Goal: Navigation & Orientation: Find specific page/section

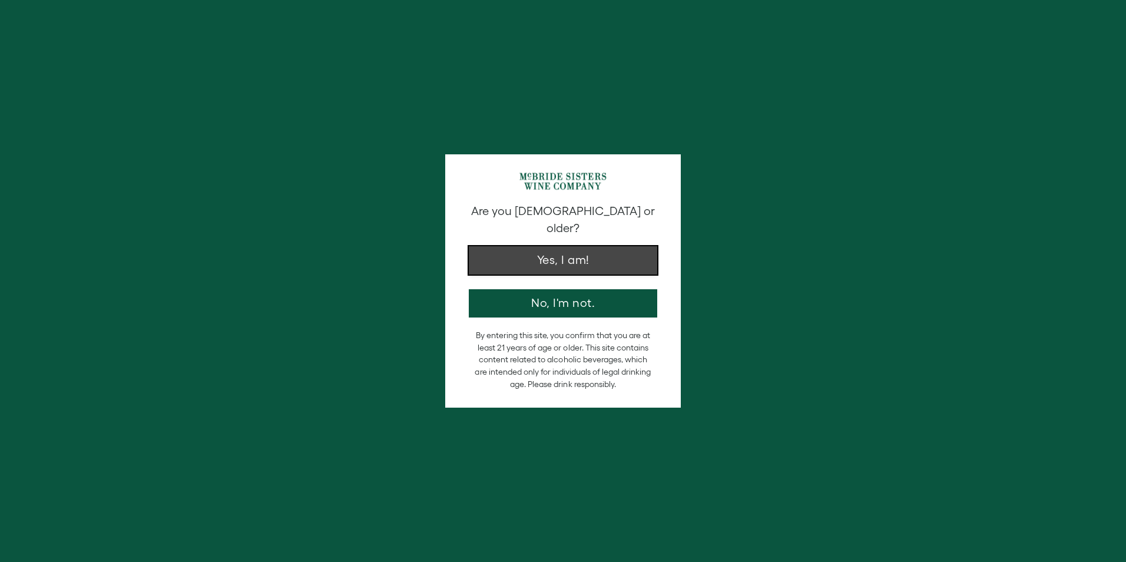
click at [571, 246] on button "Yes, I am!" at bounding box center [563, 260] width 189 height 28
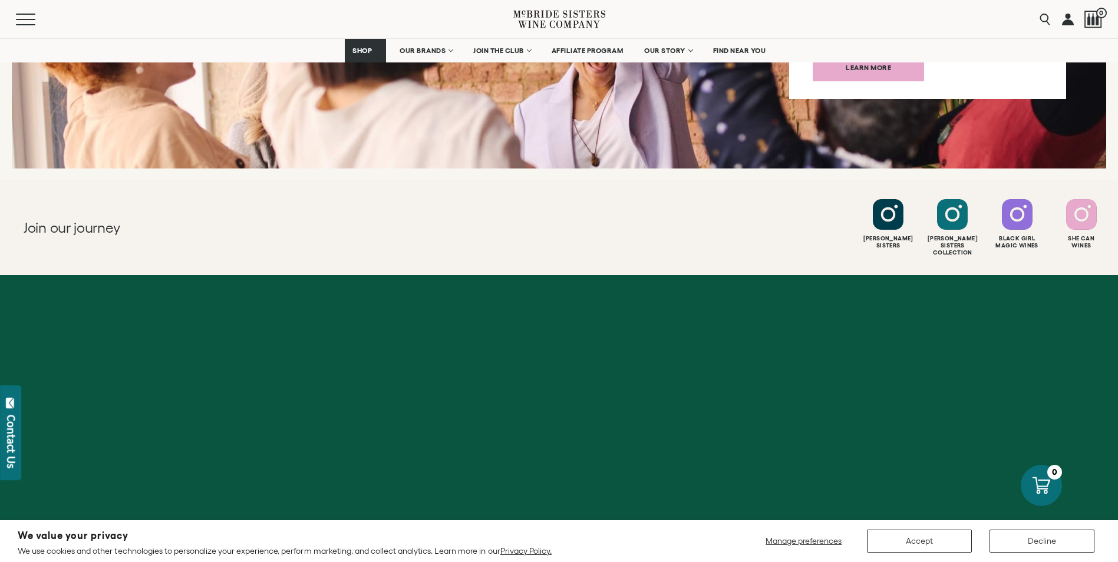
scroll to position [4613, 0]
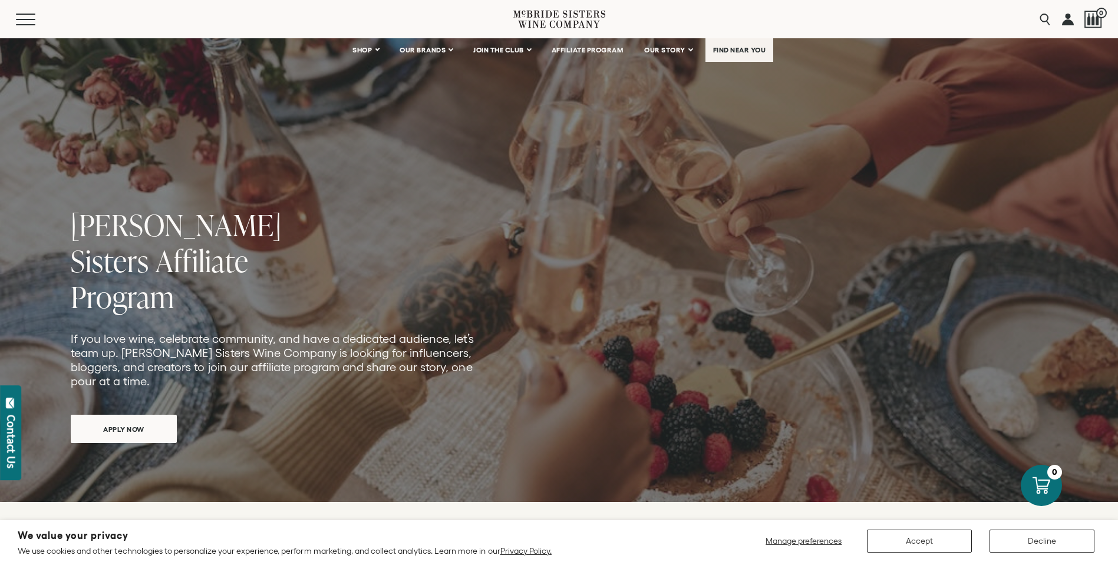
click at [733, 48] on span "FIND NEAR YOU" at bounding box center [739, 50] width 53 height 8
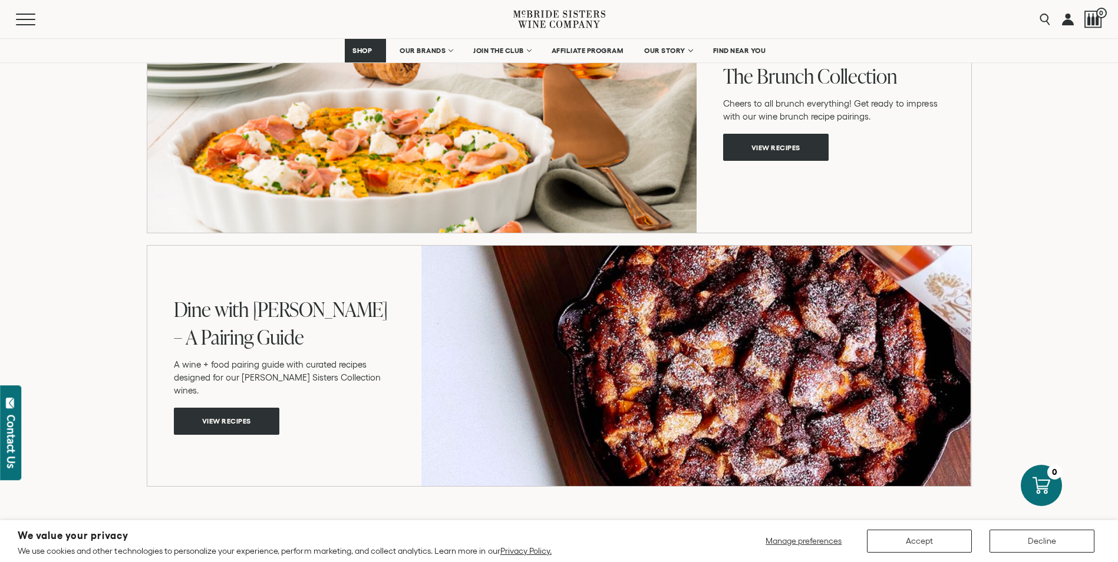
scroll to position [1237, 0]
